Goal: Information Seeking & Learning: Find specific page/section

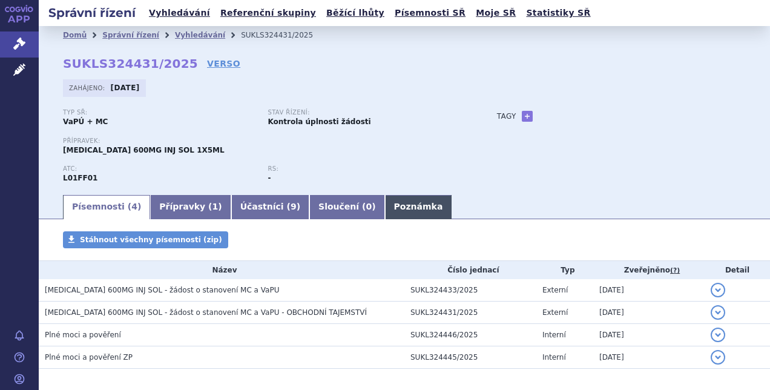
scroll to position [51, 0]
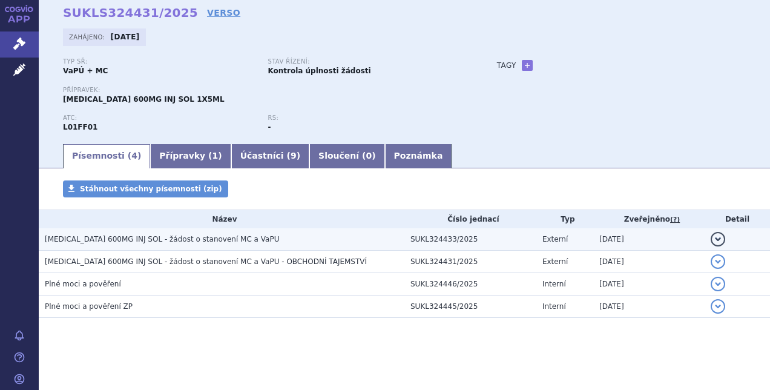
click at [318, 242] on h3 "OPDIVO 600MG INJ SOL - žádost o stanovení MC a VaPU" at bounding box center [225, 239] width 360 height 12
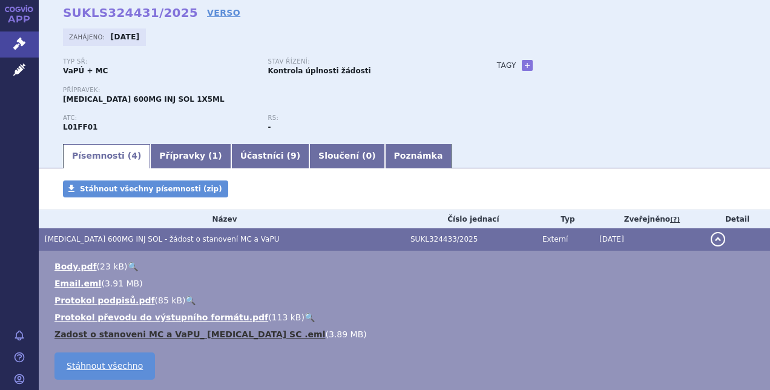
click at [232, 337] on link "Zadost o stanoveni MC a VaPU_ Opdivo SC .eml" at bounding box center [189, 334] width 271 height 10
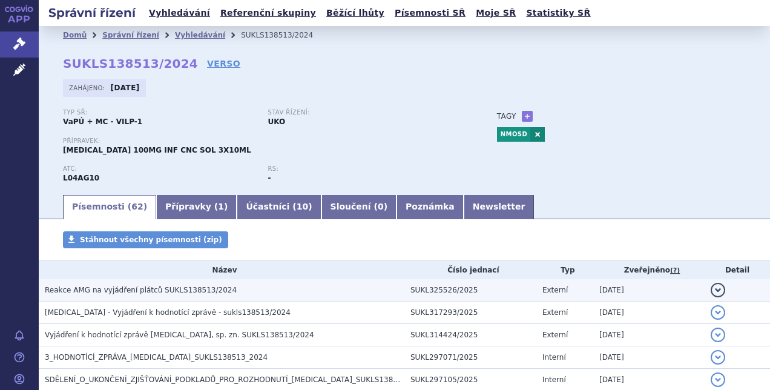
click at [346, 292] on h3 "Reakce AMG na vyjádření plátců SUKLS138513/2024" at bounding box center [225, 290] width 360 height 12
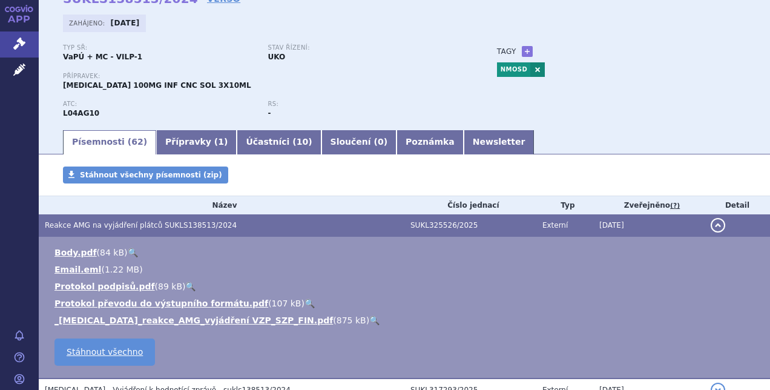
scroll to position [68, 0]
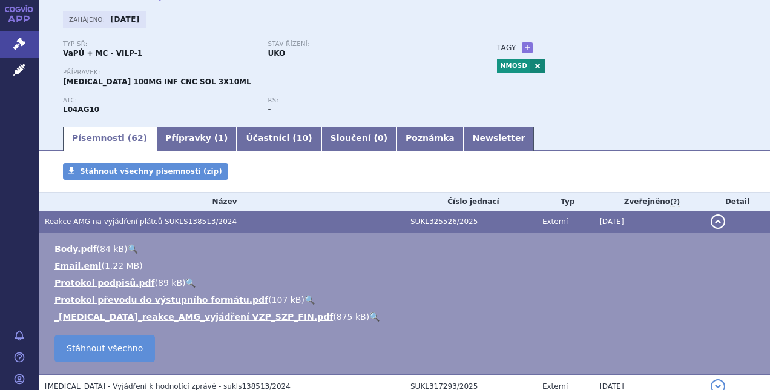
click at [369, 315] on link "🔍" at bounding box center [374, 317] width 10 height 10
click at [22, 47] on icon at bounding box center [19, 44] width 12 height 12
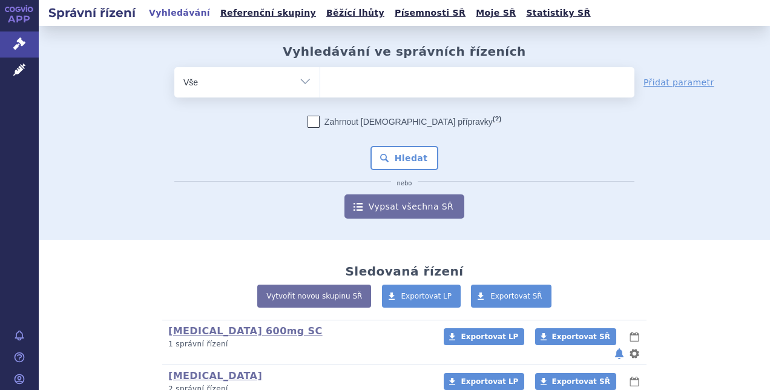
click at [378, 79] on ul at bounding box center [477, 79] width 314 height 25
click at [320, 79] on select at bounding box center [320, 82] width 1 height 30
type input "sc"
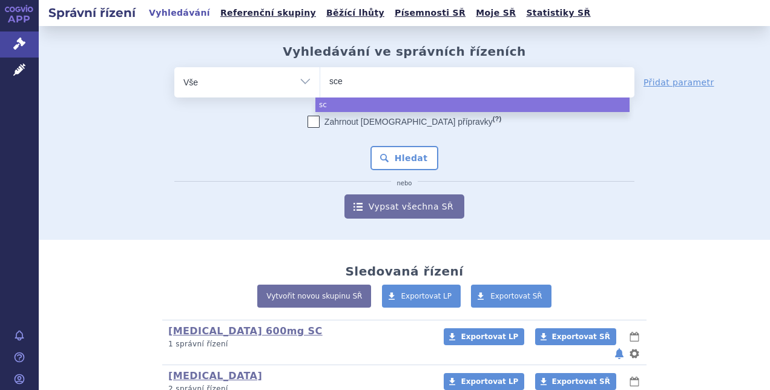
type input "scem"
type input "scembl"
type input "scemblx"
type input "scembl"
type input "scembli"
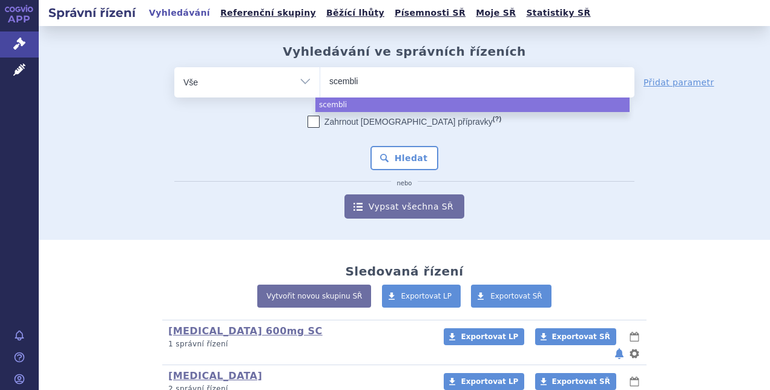
type input "scemblix"
select select "scemblix"
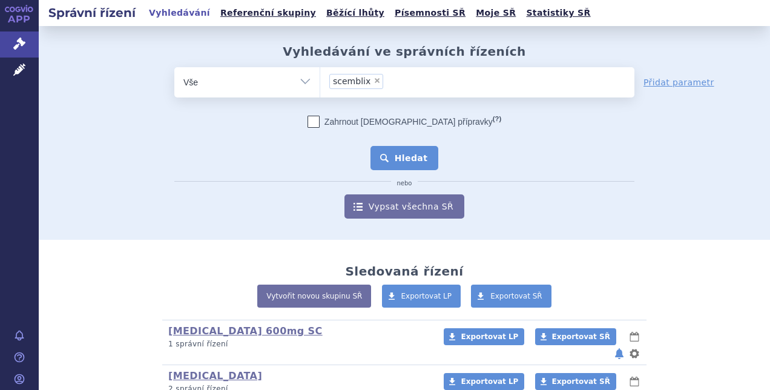
click at [381, 153] on button "Hledat" at bounding box center [405, 158] width 68 height 24
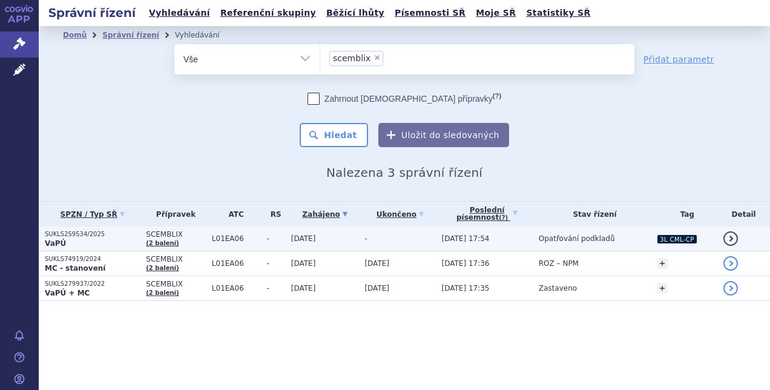
click at [382, 229] on td "-" at bounding box center [396, 238] width 77 height 25
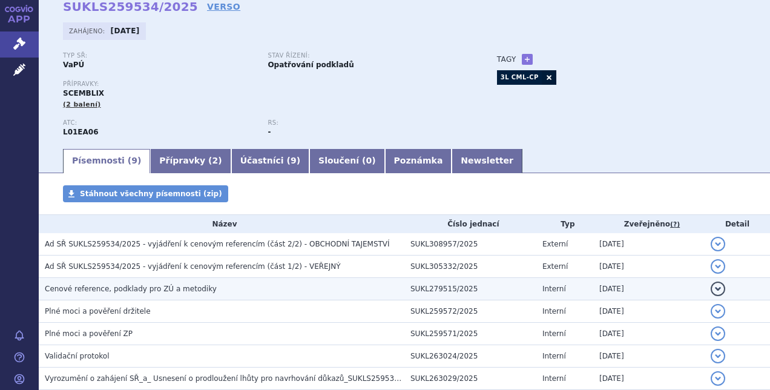
scroll to position [57, 0]
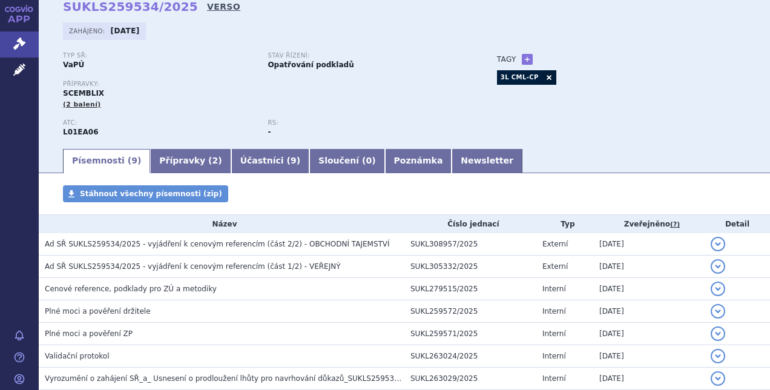
click at [207, 12] on link "VERSO" at bounding box center [223, 7] width 33 height 12
drag, startPoint x: 343, startPoint y: 11, endPoint x: 544, endPoint y: 193, distance: 270.9
click at [544, 193] on section "Domů Správní řízení Vyhledávání SUKLS259534/2025 SUKLS259534/2025 VERSO [GEOGRA…" at bounding box center [404, 238] width 731 height 538
click at [544, 193] on div "Stáhnout všechny písemnosti (zip)" at bounding box center [404, 199] width 731 height 29
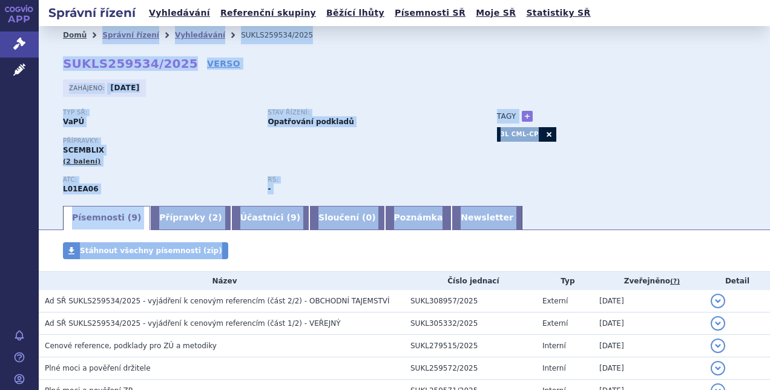
scroll to position [0, 0]
drag, startPoint x: 544, startPoint y: 193, endPoint x: 52, endPoint y: 36, distance: 516.4
click at [52, 36] on section "Domů Správní řízení Vyhledávání SUKLS259534/2025 SUKLS259534/2025 VERSO [GEOGRA…" at bounding box center [404, 295] width 731 height 538
click at [52, 36] on div "Domů Správní řízení Vyhledávání SUKLS259534/2025" at bounding box center [404, 35] width 731 height 18
click at [51, 35] on div "Domů Správní řízení Vyhledávání SUKLS259534/2025" at bounding box center [404, 35] width 731 height 18
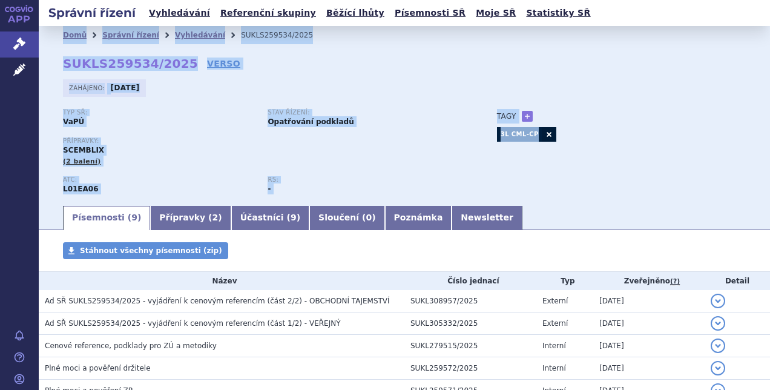
drag, startPoint x: 51, startPoint y: 35, endPoint x: 553, endPoint y: 194, distance: 526.4
click at [553, 194] on div "Domů Správní řízení Vyhledávání SUKLS259534/2025 SUKLS259534/2025 VERSO [GEOGRA…" at bounding box center [404, 124] width 731 height 160
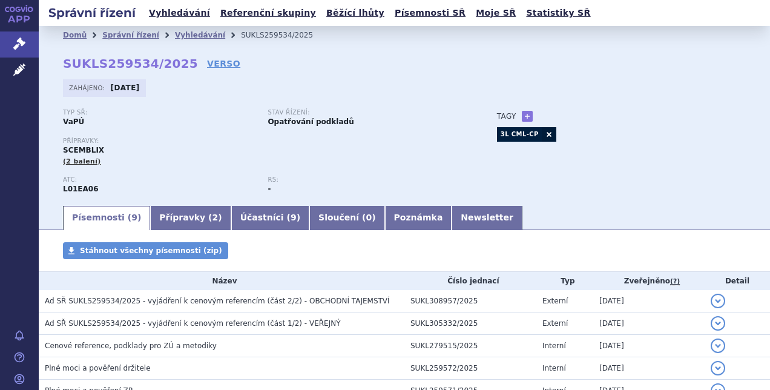
click at [553, 194] on div "Typ SŘ: VaPÚ Stav řízení: Opatřování podkladů Přípravky: SCEMBLIX (2 balení) AT…" at bounding box center [404, 156] width 683 height 95
